Goal: Information Seeking & Learning: Learn about a topic

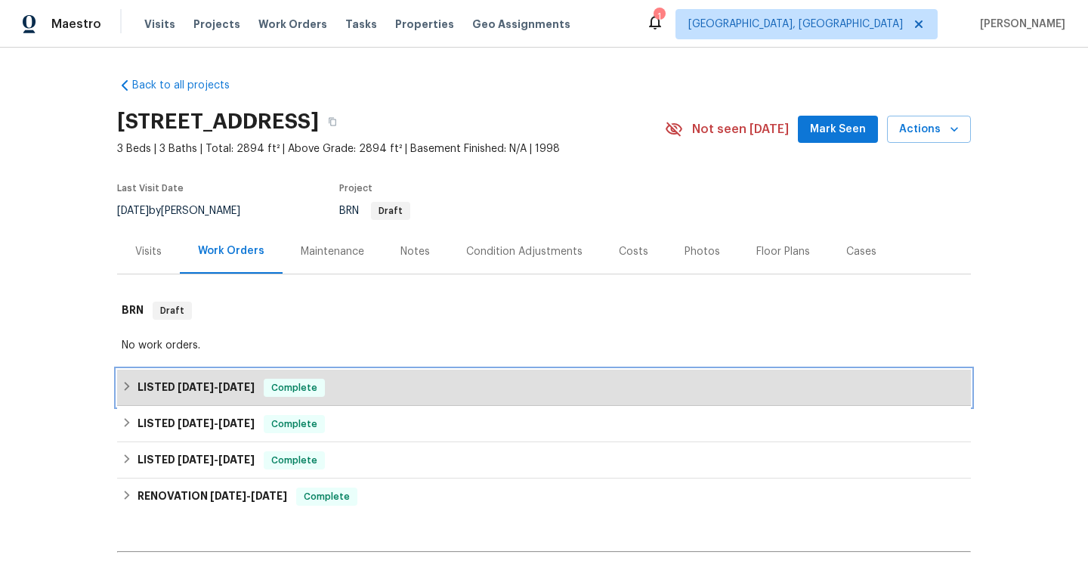
click at [266, 394] on span "Complete" at bounding box center [294, 387] width 58 height 15
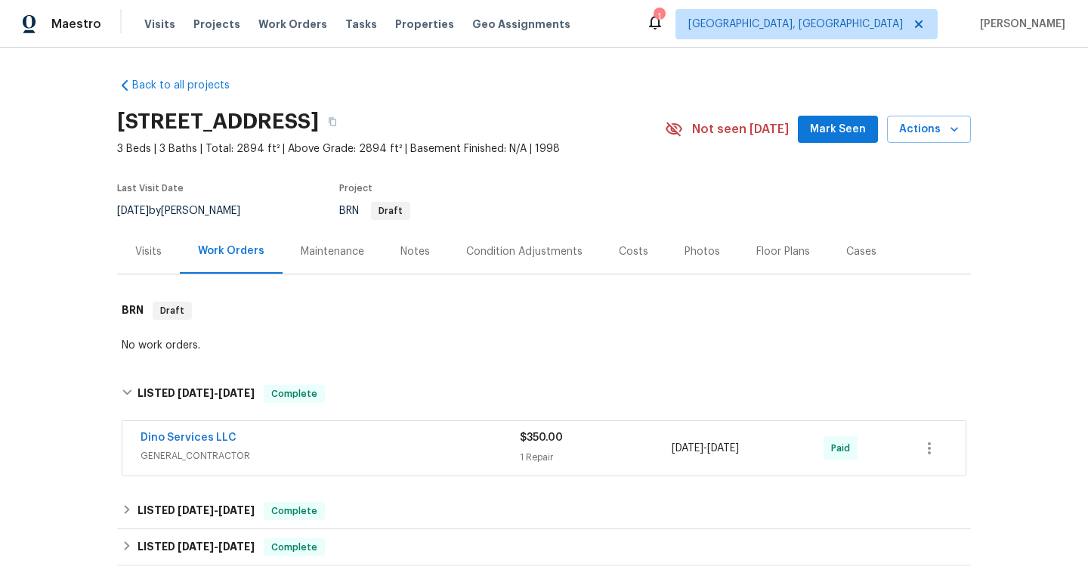
click at [146, 258] on div "Visits" at bounding box center [148, 251] width 63 height 45
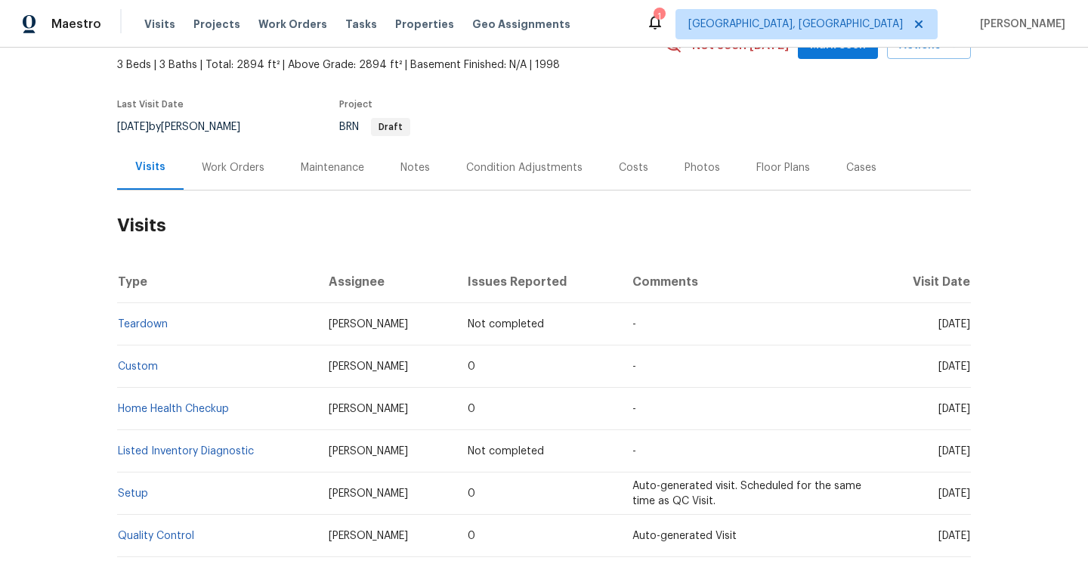
scroll to position [97, 0]
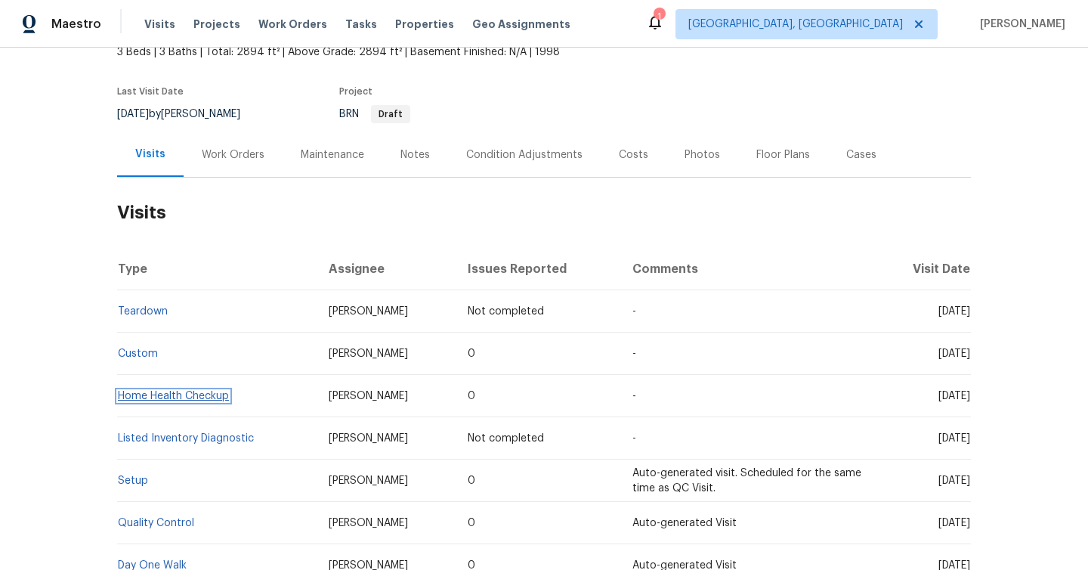
click at [187, 396] on link "Home Health Checkup" at bounding box center [173, 396] width 111 height 11
click at [142, 357] on link "Custom" at bounding box center [138, 353] width 40 height 11
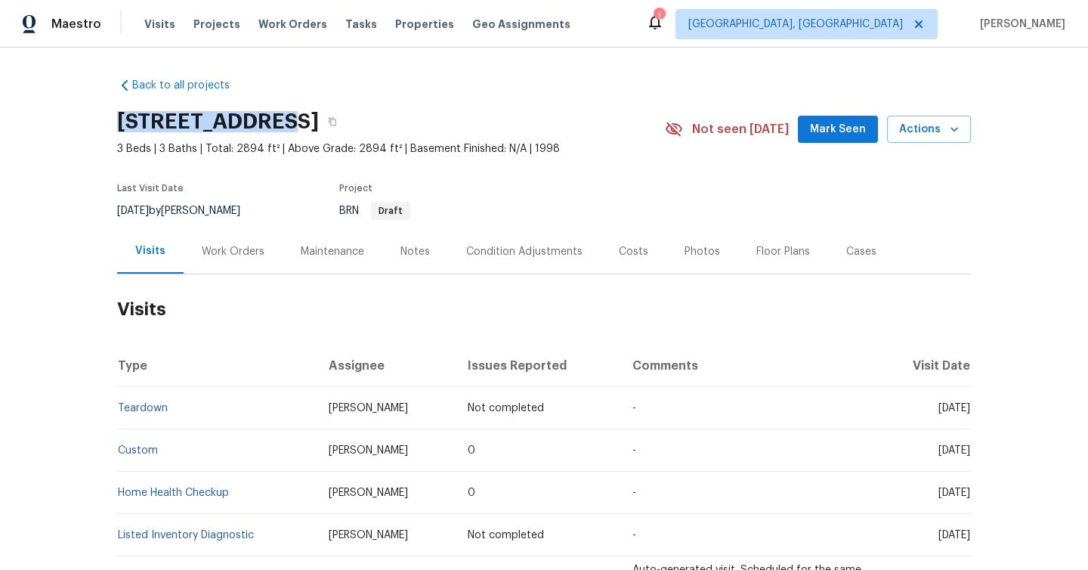
copy h2 "[GEOGRAPHIC_DATA]"
drag, startPoint x: 281, startPoint y: 126, endPoint x: 41, endPoint y: 123, distance: 240.2
click at [41, 123] on div "Back to all projects [STREET_ADDRESS] 3 Beds | 3 Baths | Total: 2894 ft² | Abov…" at bounding box center [544, 309] width 1088 height 522
click at [411, 249] on div "Notes" at bounding box center [414, 251] width 29 height 15
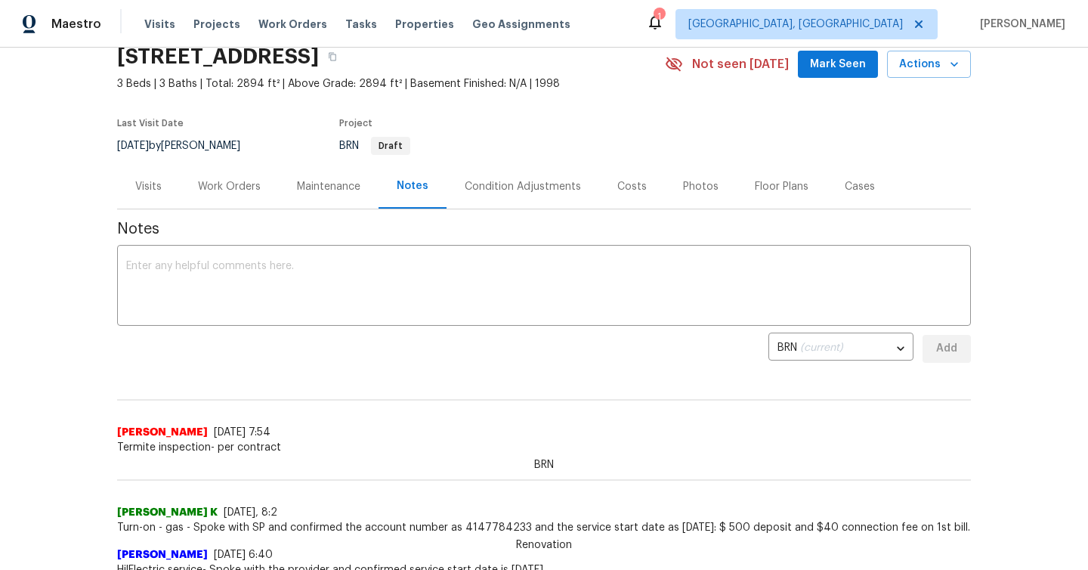
scroll to position [134, 0]
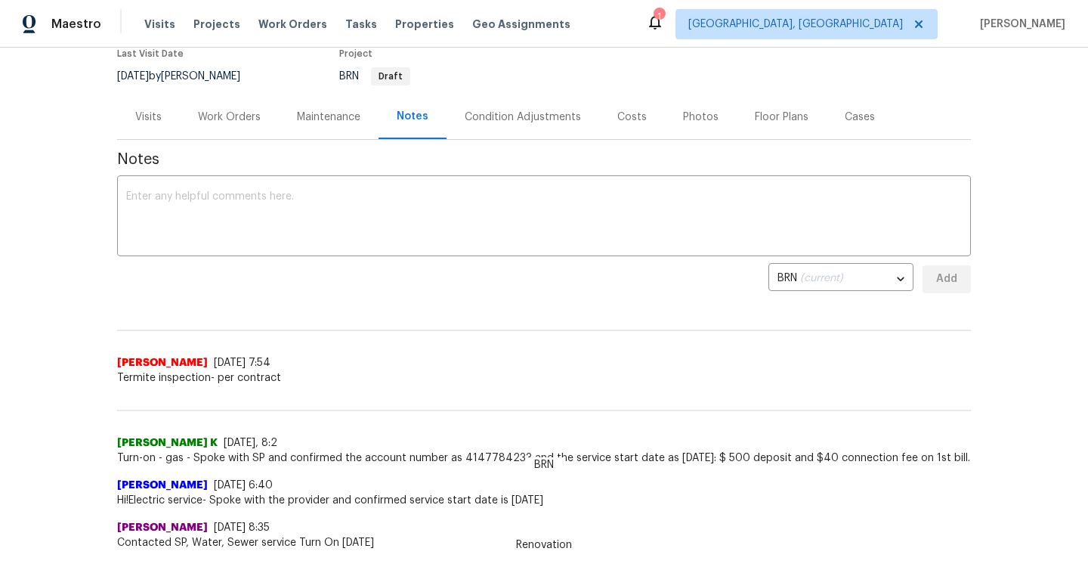
click at [255, 129] on div "Work Orders" at bounding box center [229, 116] width 99 height 45
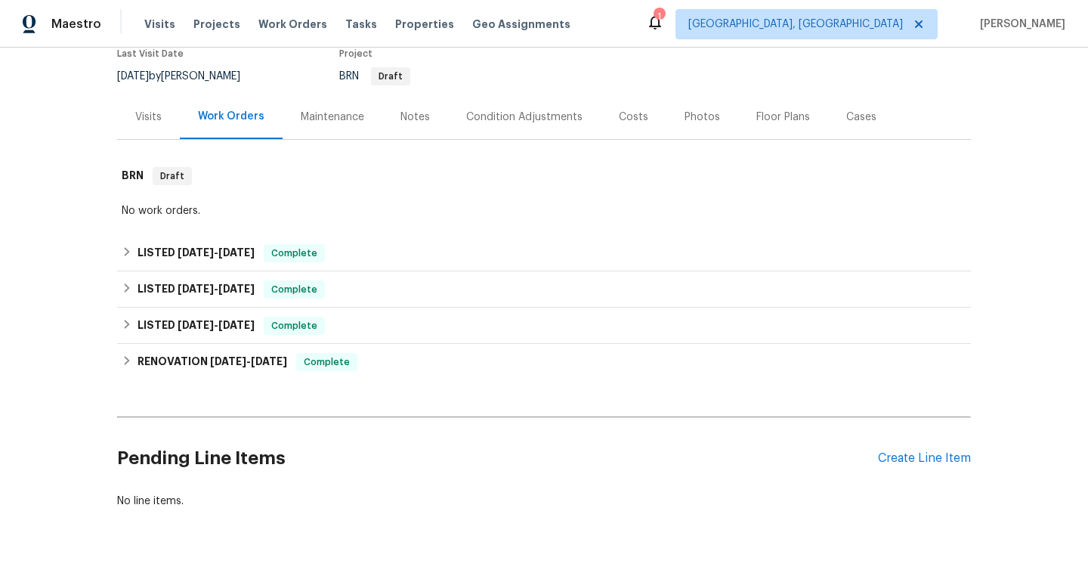
click at [344, 130] on div "Maintenance" at bounding box center [333, 116] width 100 height 45
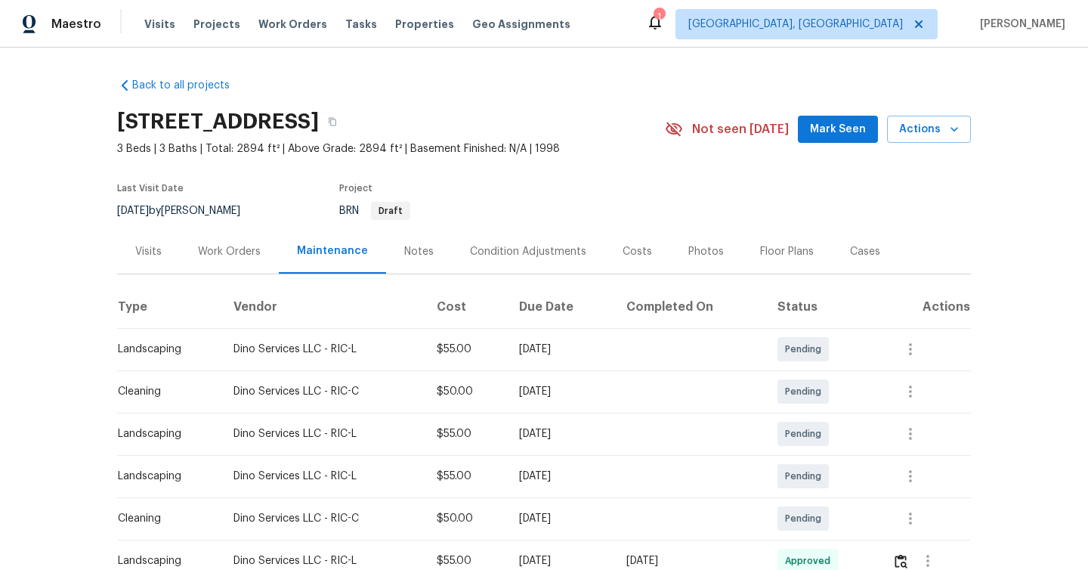
click at [548, 261] on div "Condition Adjustments" at bounding box center [528, 251] width 153 height 45
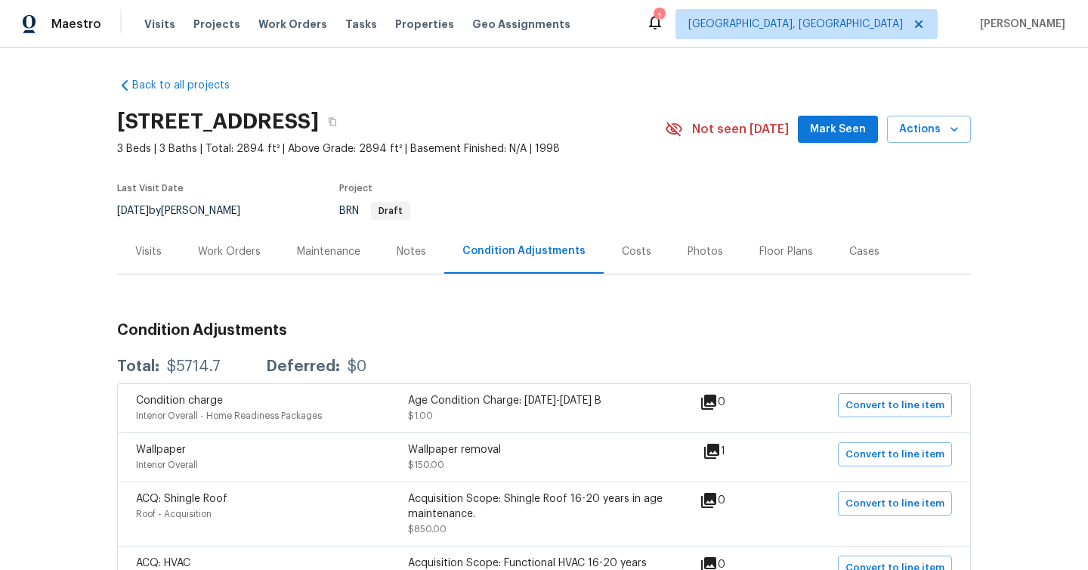
click at [622, 255] on div "Costs" at bounding box center [636, 251] width 29 height 15
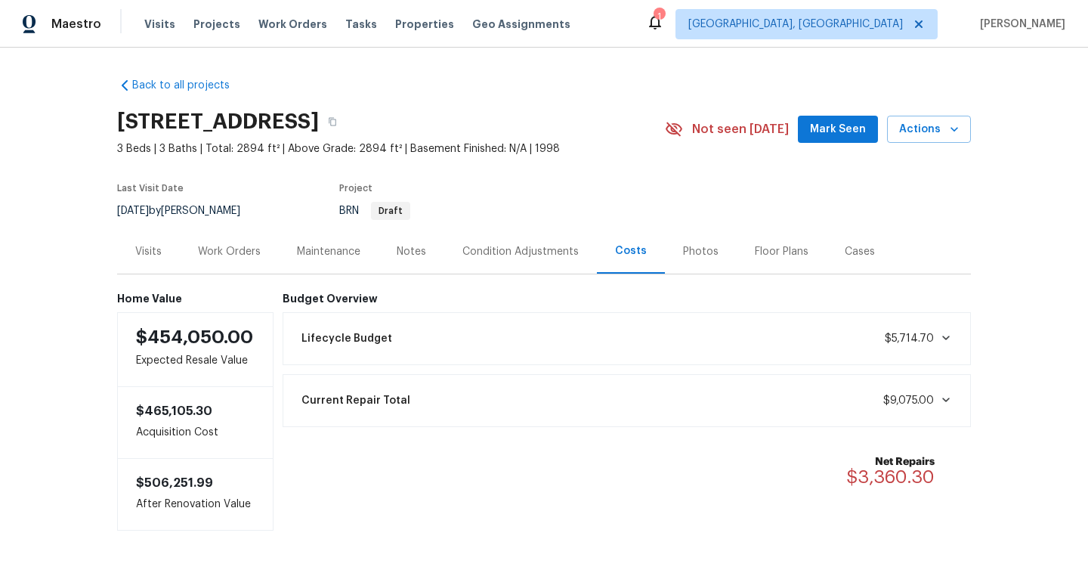
click at [777, 267] on div "Floor Plans" at bounding box center [782, 251] width 90 height 45
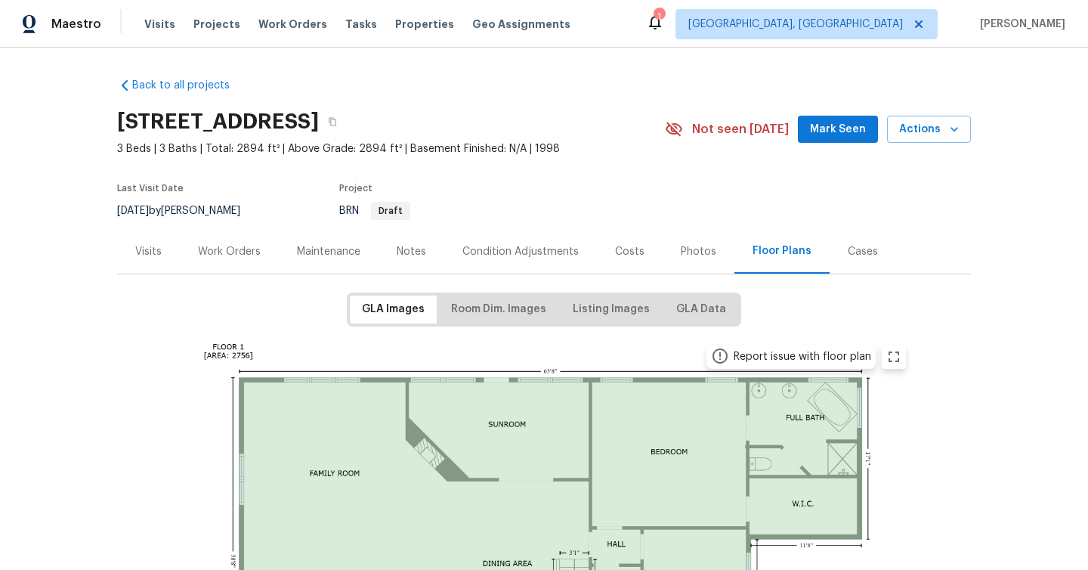
click at [847, 269] on div "Cases" at bounding box center [862, 251] width 66 height 45
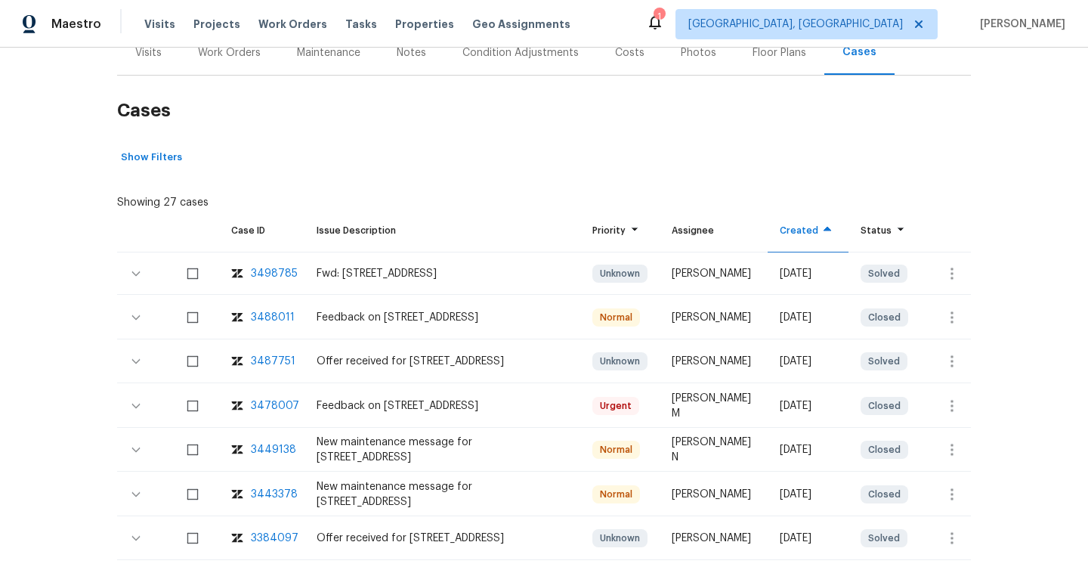
scroll to position [296, 0]
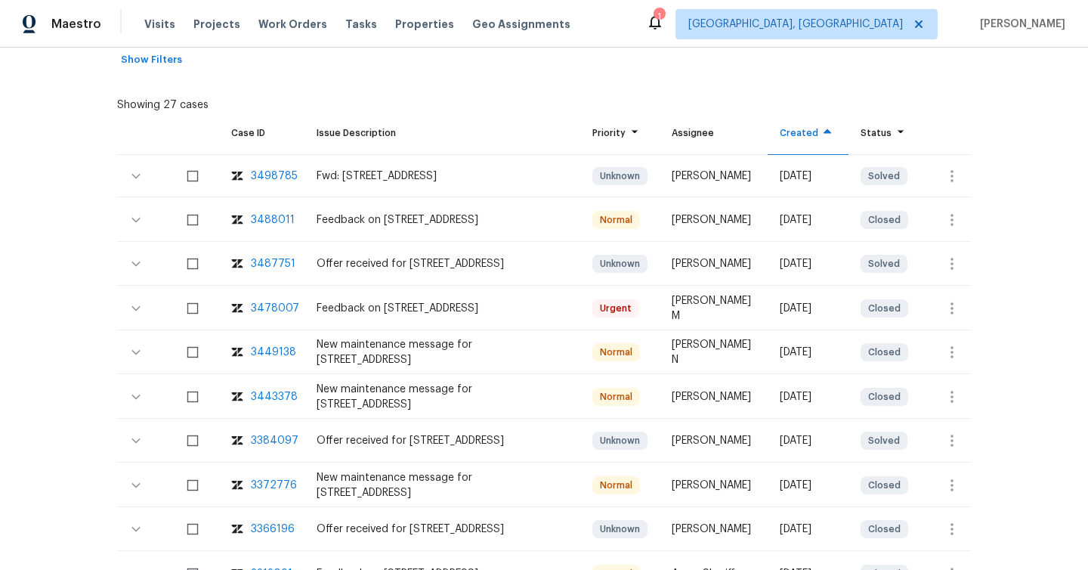
click at [257, 261] on div "3487751" at bounding box center [273, 263] width 45 height 15
click at [270, 223] on div "3488011" at bounding box center [273, 219] width 44 height 15
click at [267, 177] on div "3498785" at bounding box center [274, 175] width 47 height 15
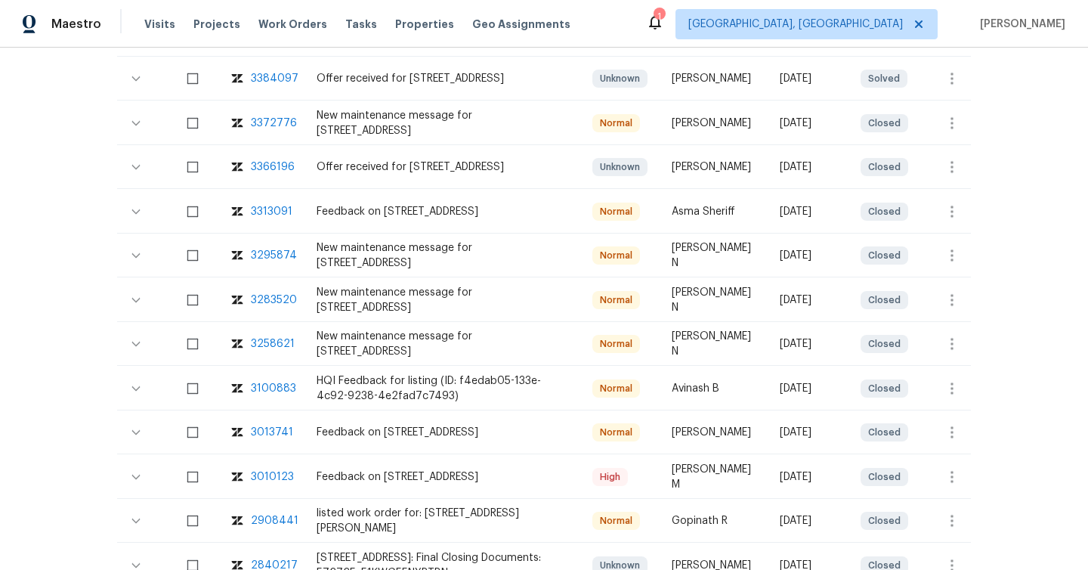
scroll to position [443, 0]
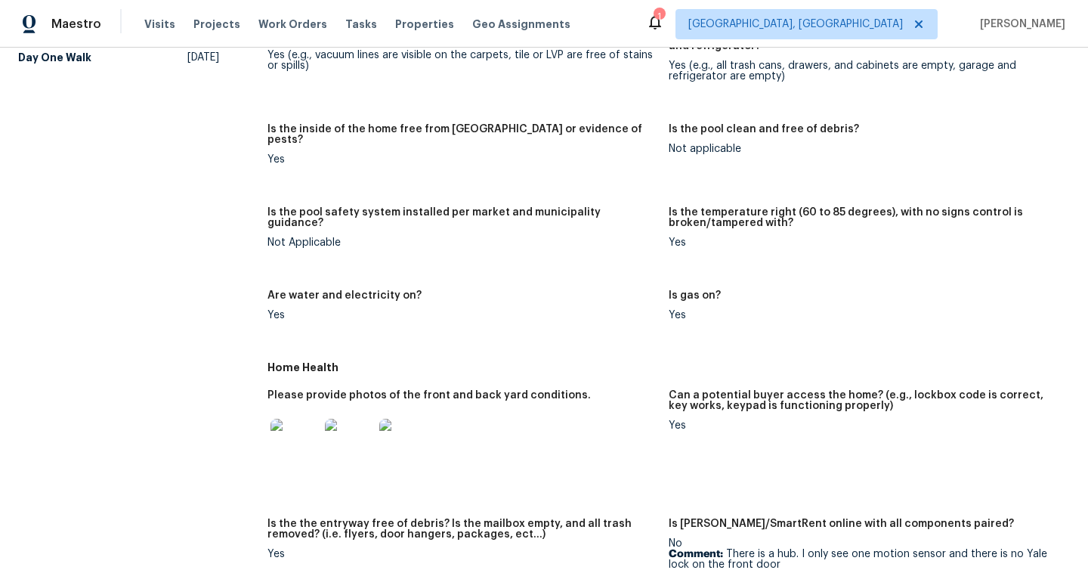
scroll to position [422, 0]
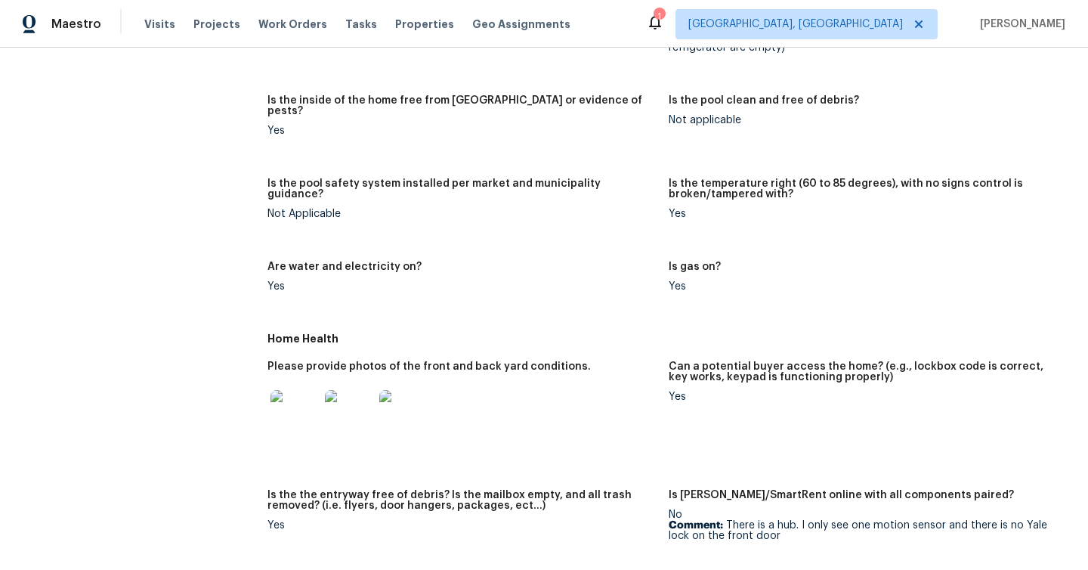
click at [285, 395] on img at bounding box center [294, 414] width 48 height 48
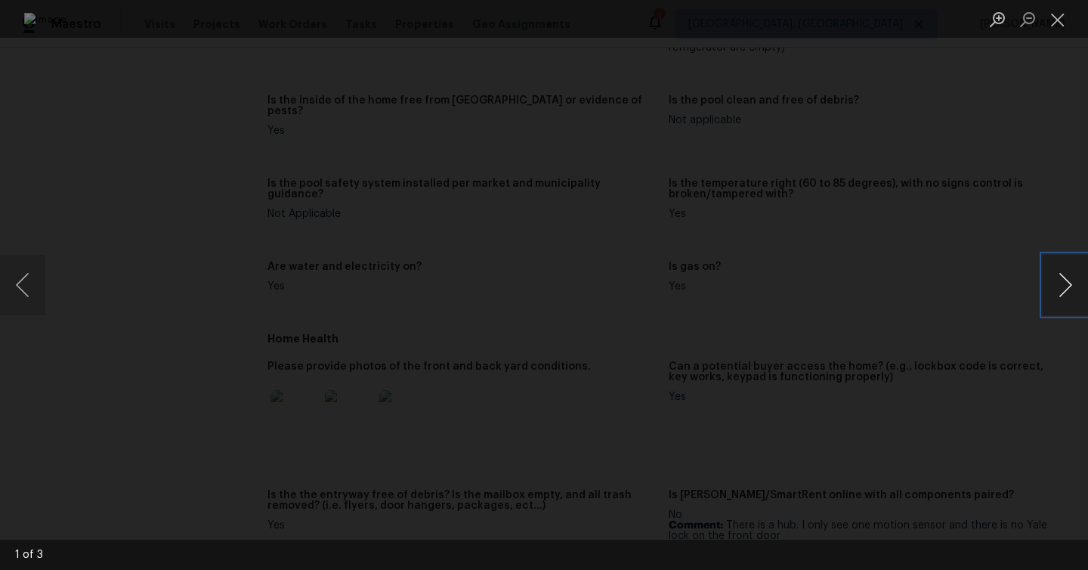
click at [1056, 281] on button "Next image" at bounding box center [1064, 285] width 45 height 60
click at [1056, 280] on button "Next image" at bounding box center [1064, 285] width 45 height 60
click at [1034, 368] on div "Lightbox" at bounding box center [544, 285] width 1088 height 570
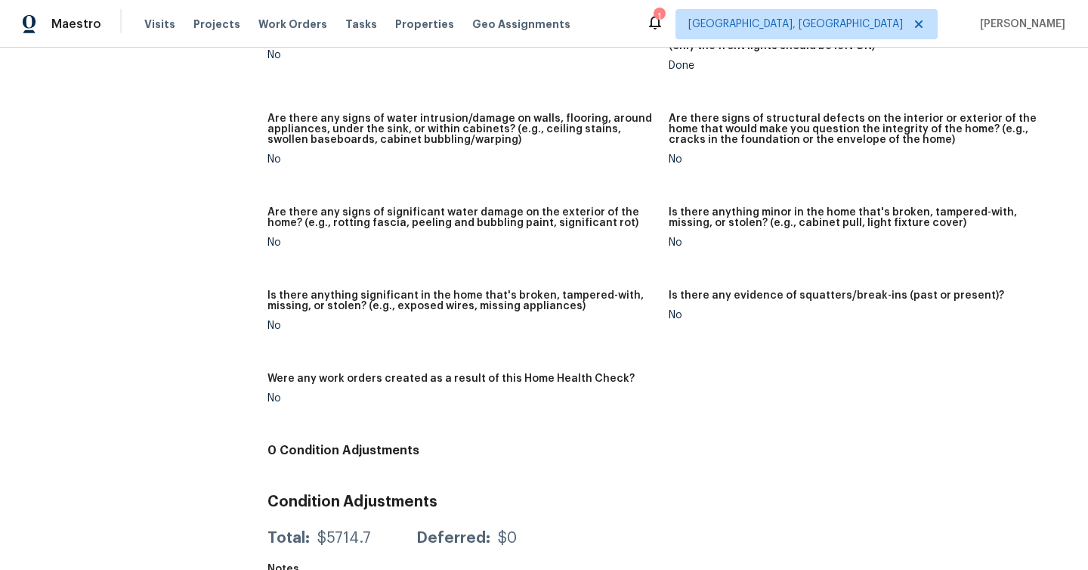
scroll to position [995, 0]
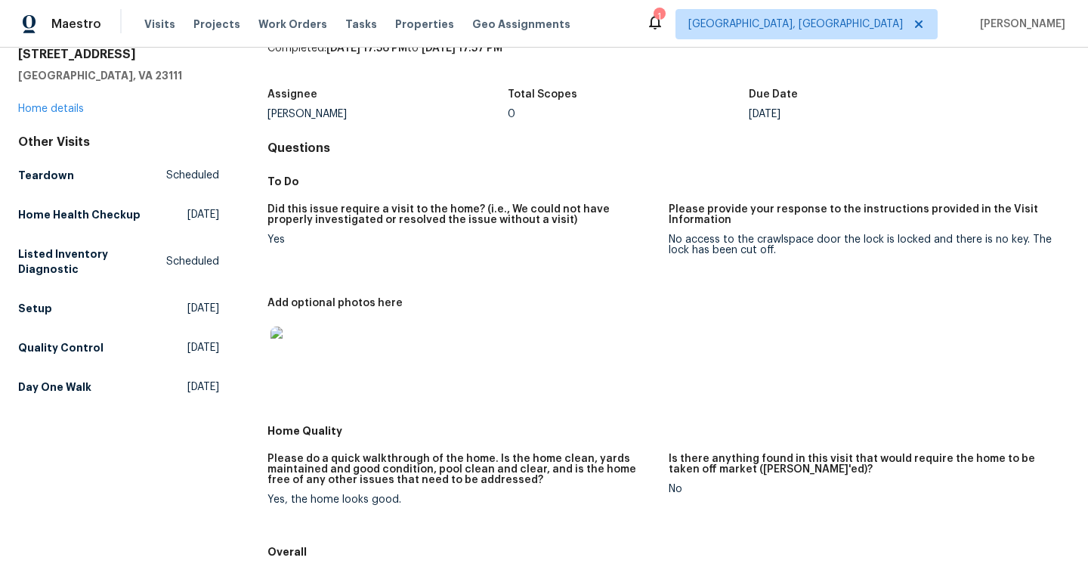
scroll to position [79, 0]
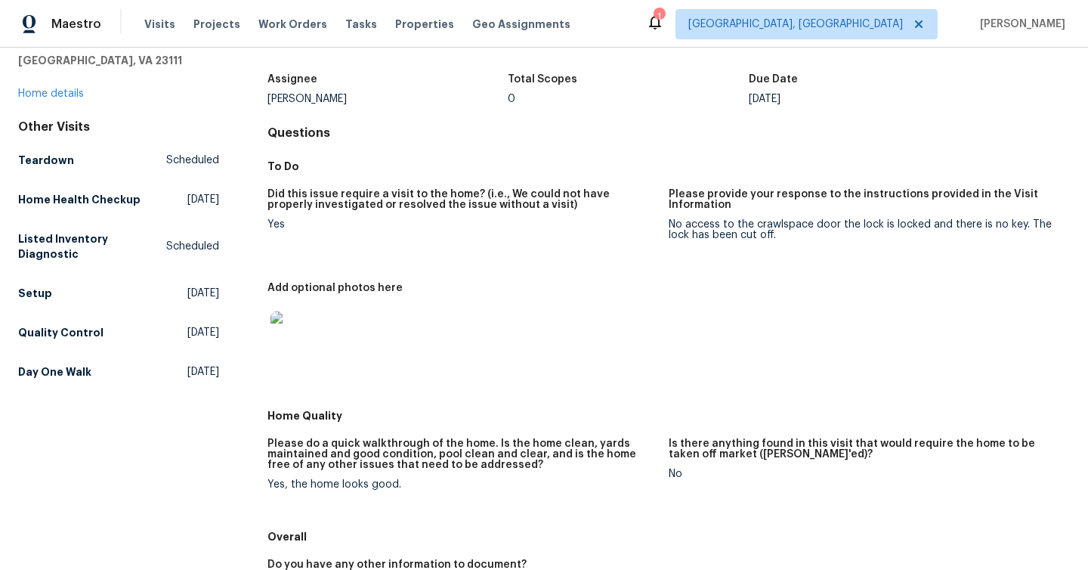
click at [315, 346] on img at bounding box center [294, 335] width 48 height 48
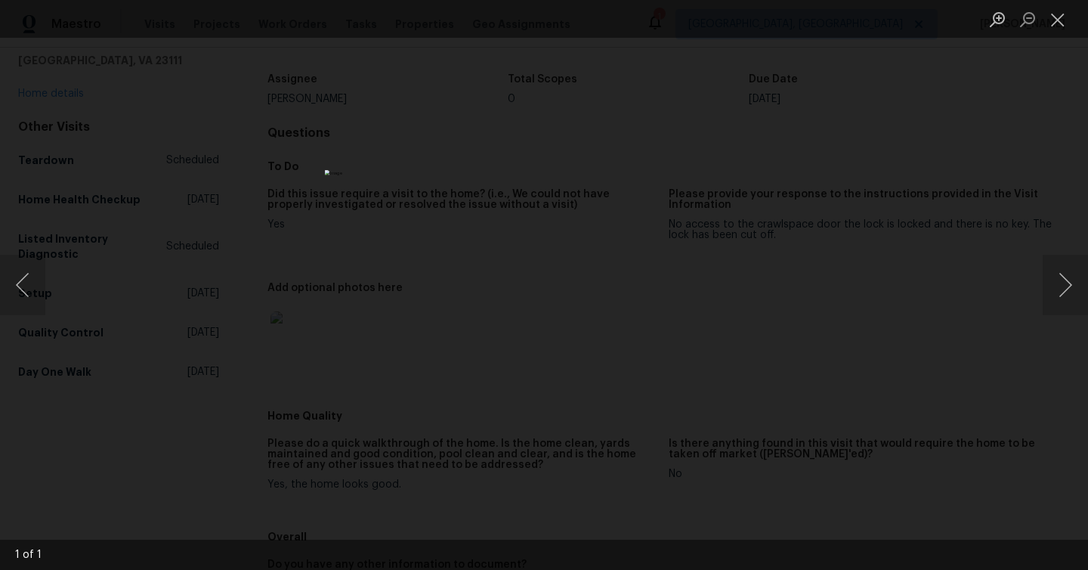
click at [820, 401] on div "Lightbox" at bounding box center [544, 285] width 1088 height 570
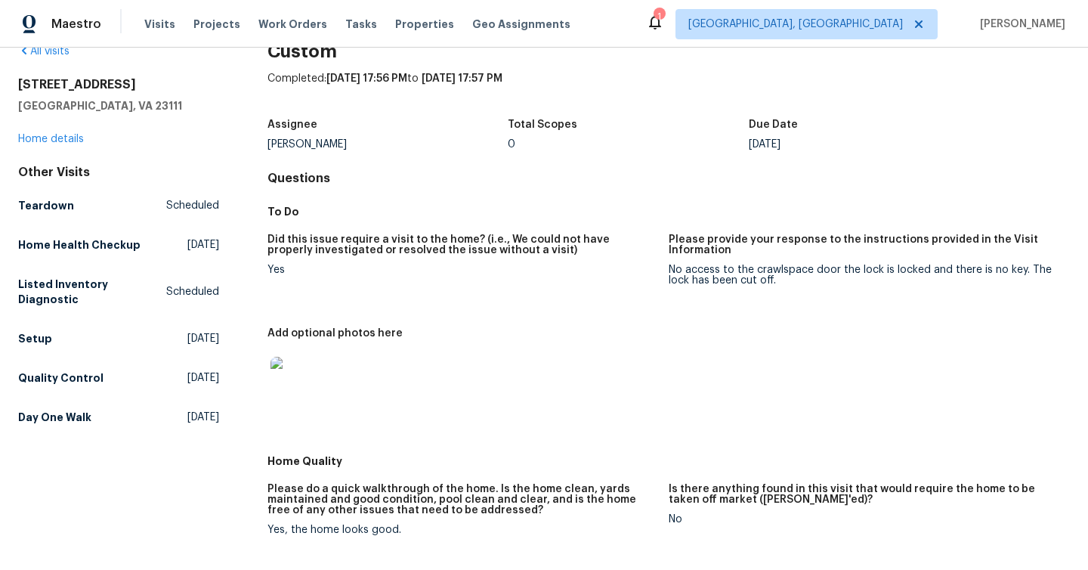
scroll to position [53, 0]
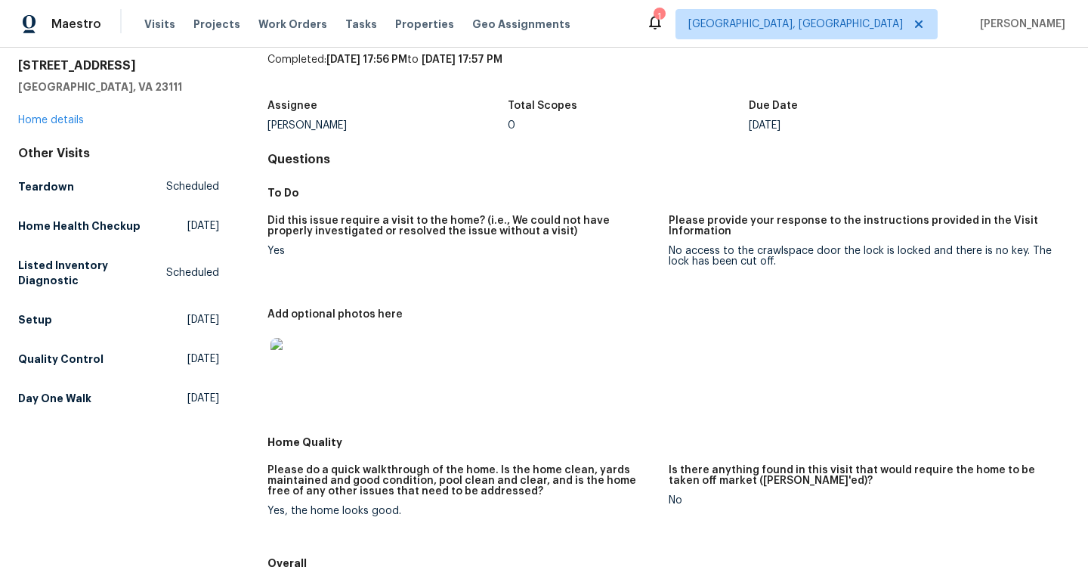
click at [292, 355] on img at bounding box center [294, 362] width 48 height 48
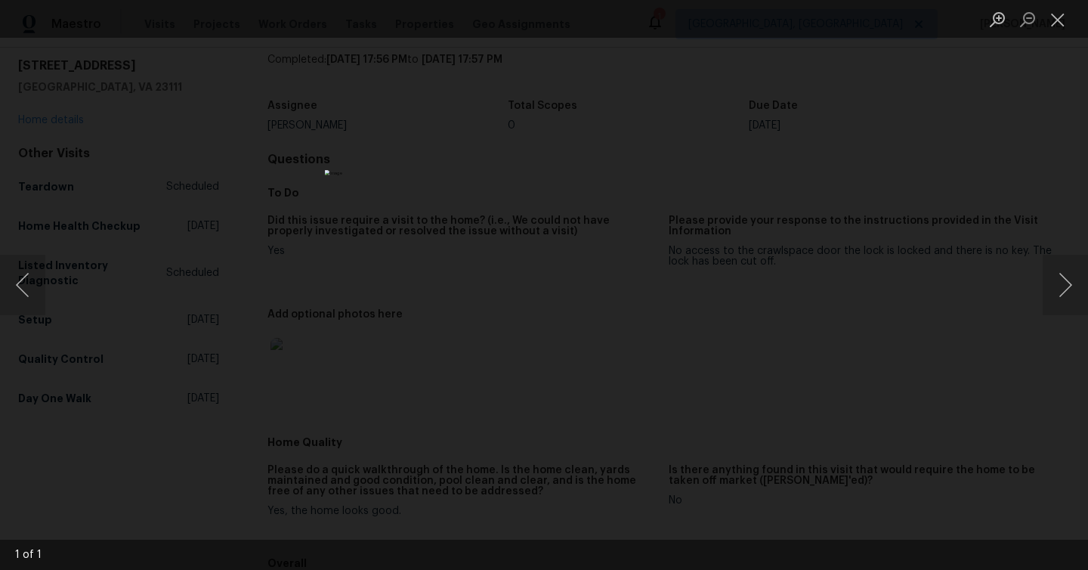
click at [764, 157] on div "Lightbox" at bounding box center [544, 285] width 1088 height 570
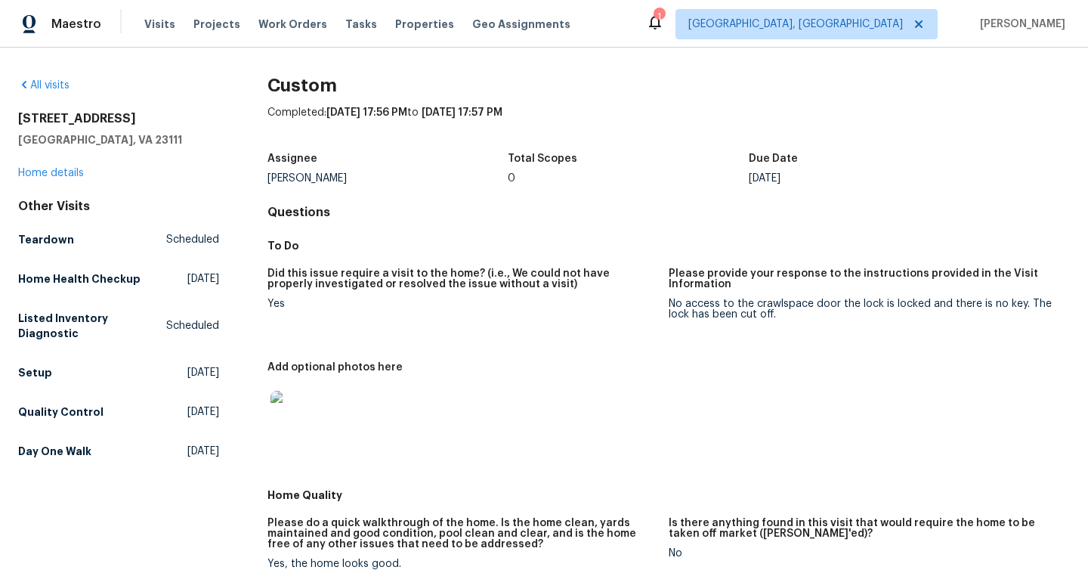
scroll to position [288, 0]
